Goal: Task Accomplishment & Management: Use online tool/utility

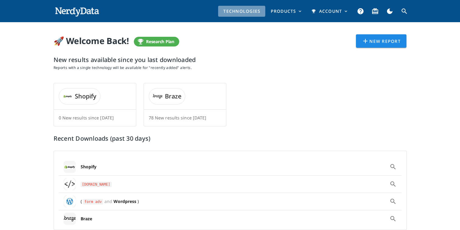
click at [253, 12] on span "Technologies" at bounding box center [241, 11] width 37 height 6
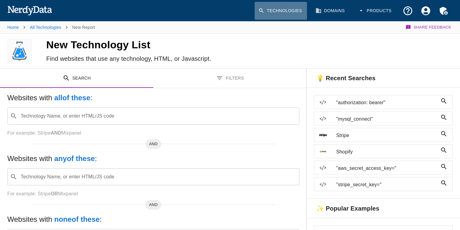
click at [286, 12] on link "Technologies" at bounding box center [281, 11] width 52 height 18
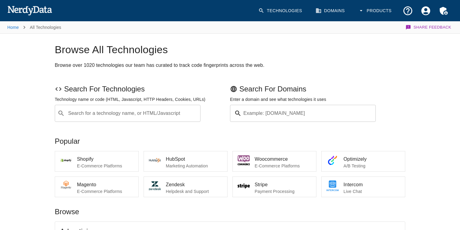
click at [374, 7] on button "Products" at bounding box center [376, 11] width 42 height 18
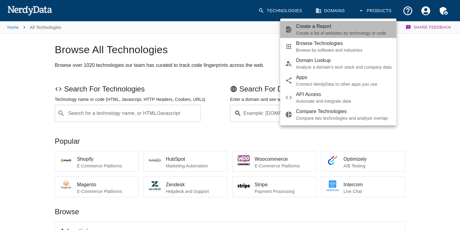
click at [360, 29] on span "Create a Report" at bounding box center [344, 26] width 96 height 7
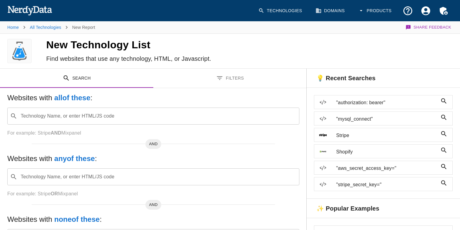
click at [43, 8] on img at bounding box center [29, 10] width 45 height 12
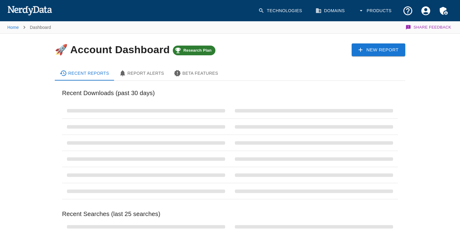
click at [245, 16] on div "Technologies Domains Products" at bounding box center [230, 10] width 446 height 21
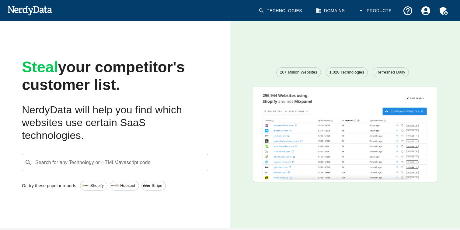
click at [150, 128] on h2 "NerdyData will help you find which websites use certain SaaS technologies." at bounding box center [115, 123] width 186 height 38
